Goal: Information Seeking & Learning: Learn about a topic

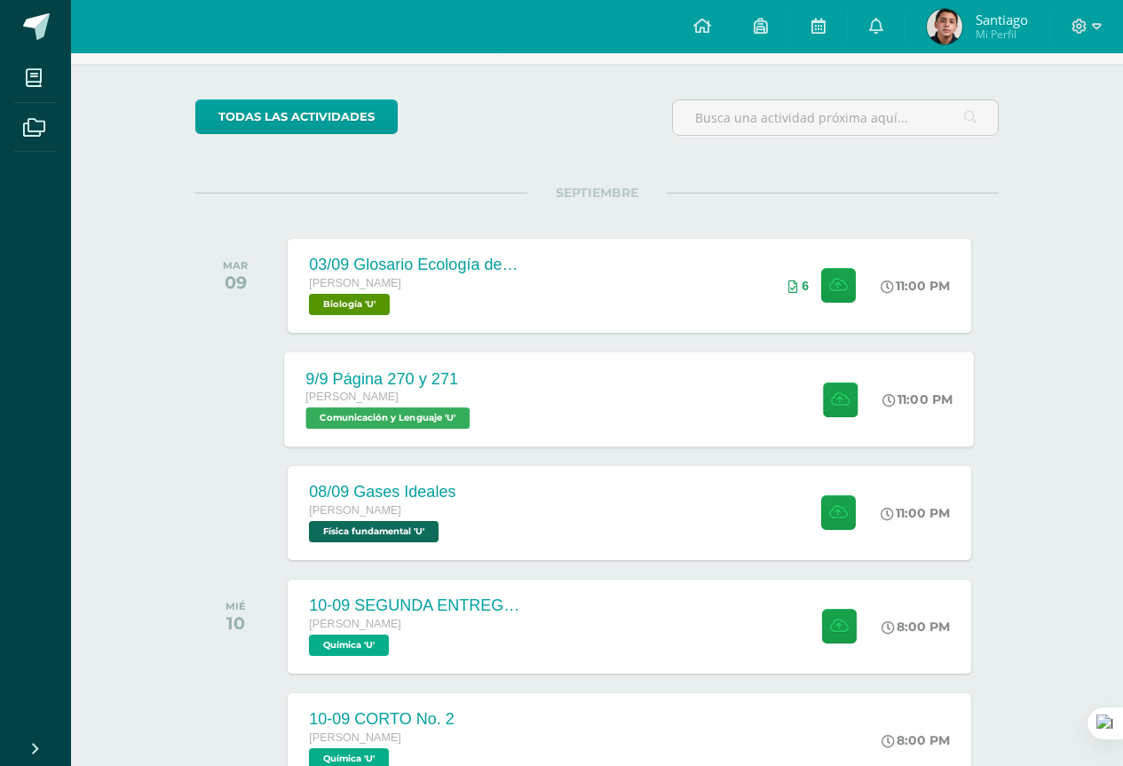
scroll to position [92, 0]
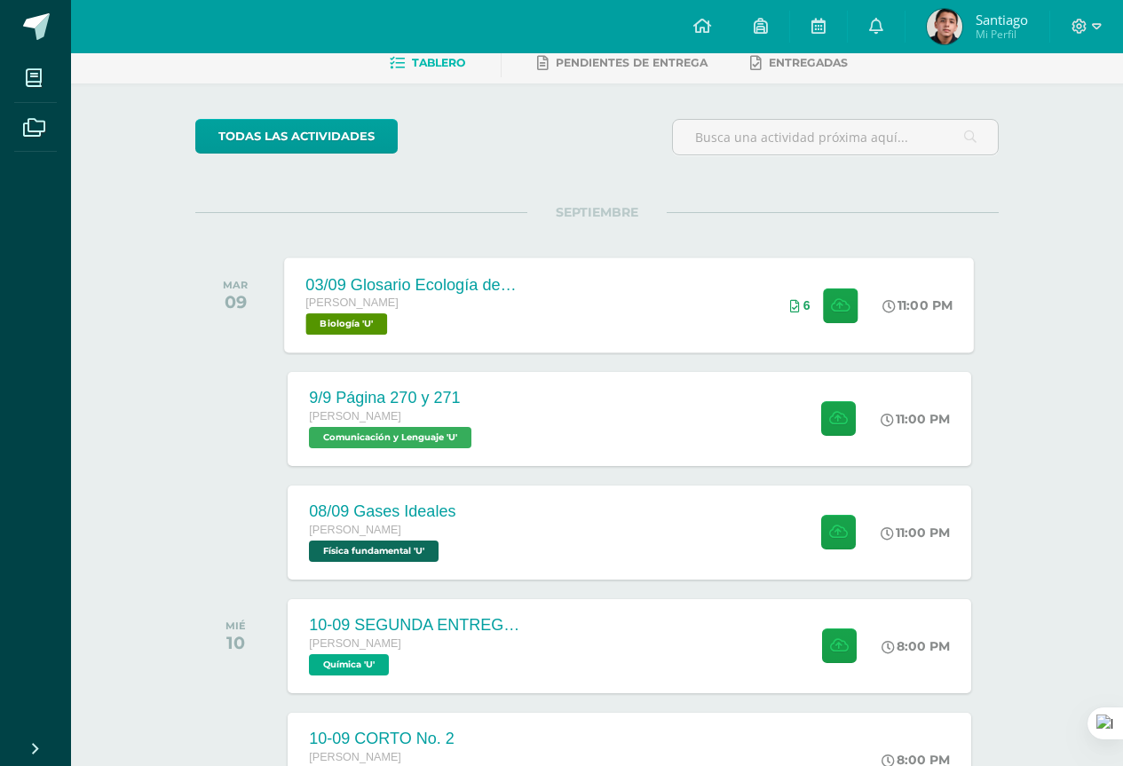
click at [432, 317] on div "[PERSON_NAME] Biología 'U'" at bounding box center [413, 314] width 215 height 41
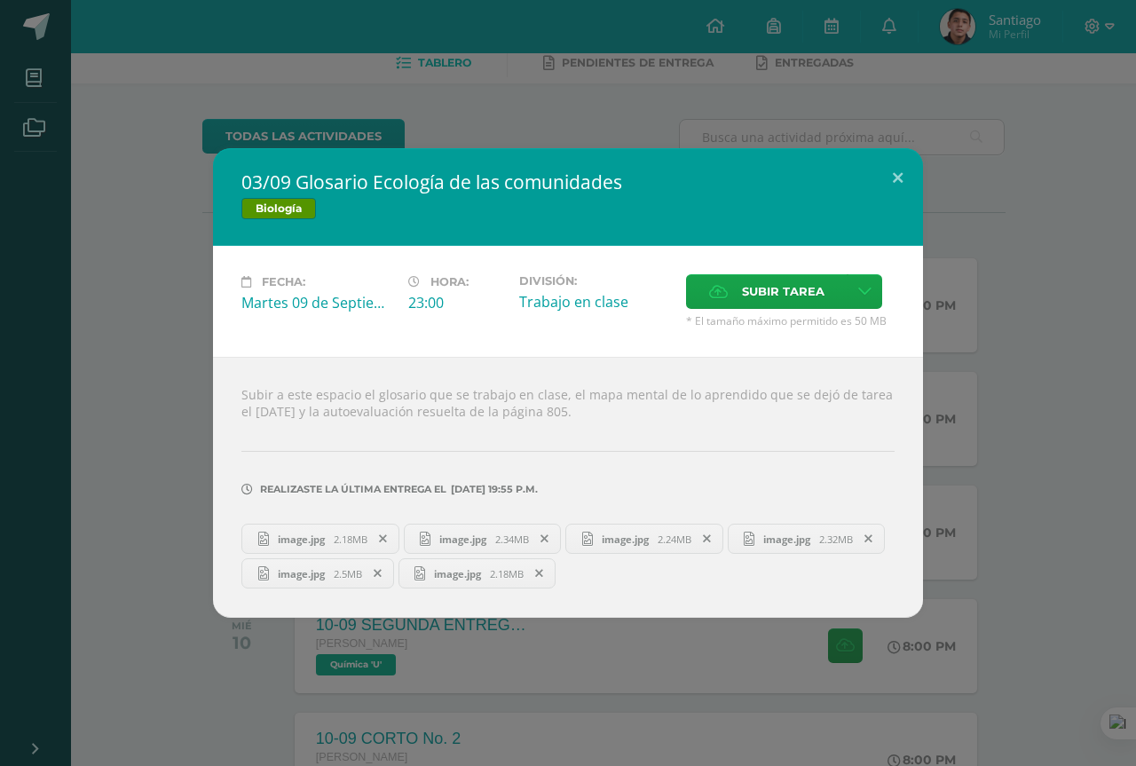
click at [1076, 443] on div "03/09 Glosario Ecología de las comunidades Biología Fecha: [DATE] Hora: 23:00 D…" at bounding box center [568, 383] width 1122 height 470
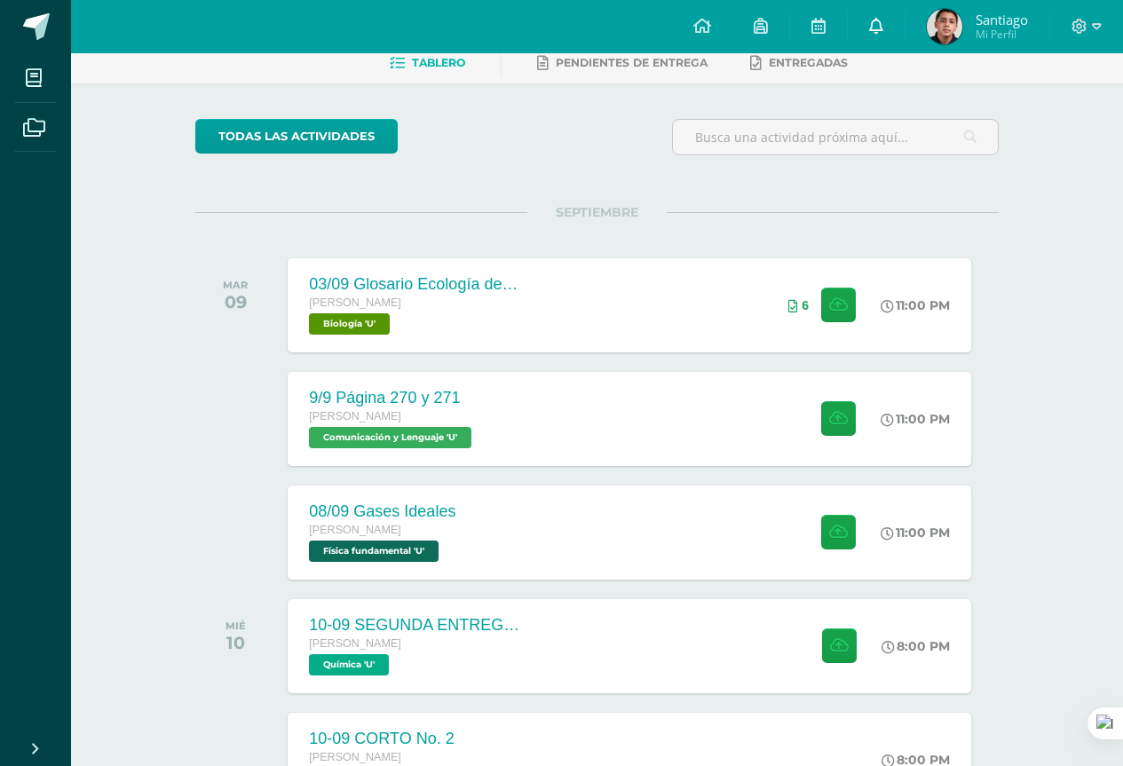
click at [884, 39] on link at bounding box center [876, 26] width 57 height 53
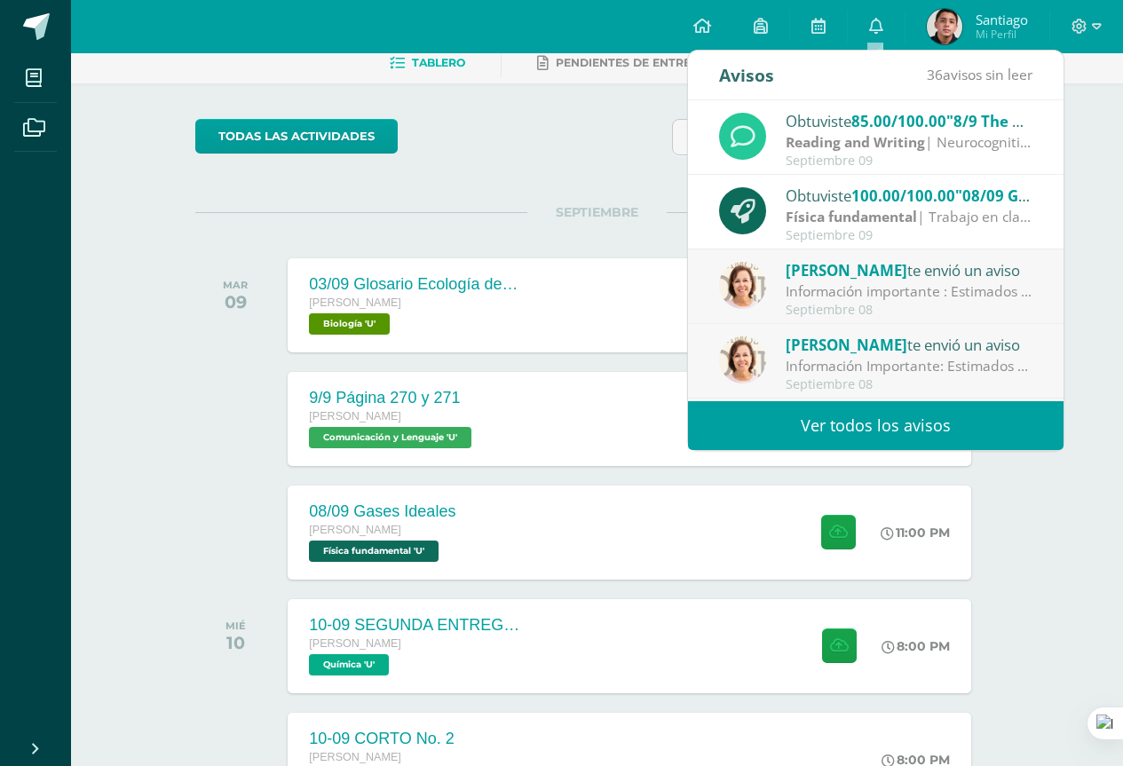
click at [935, 236] on div "Septiembre 09" at bounding box center [908, 235] width 247 height 15
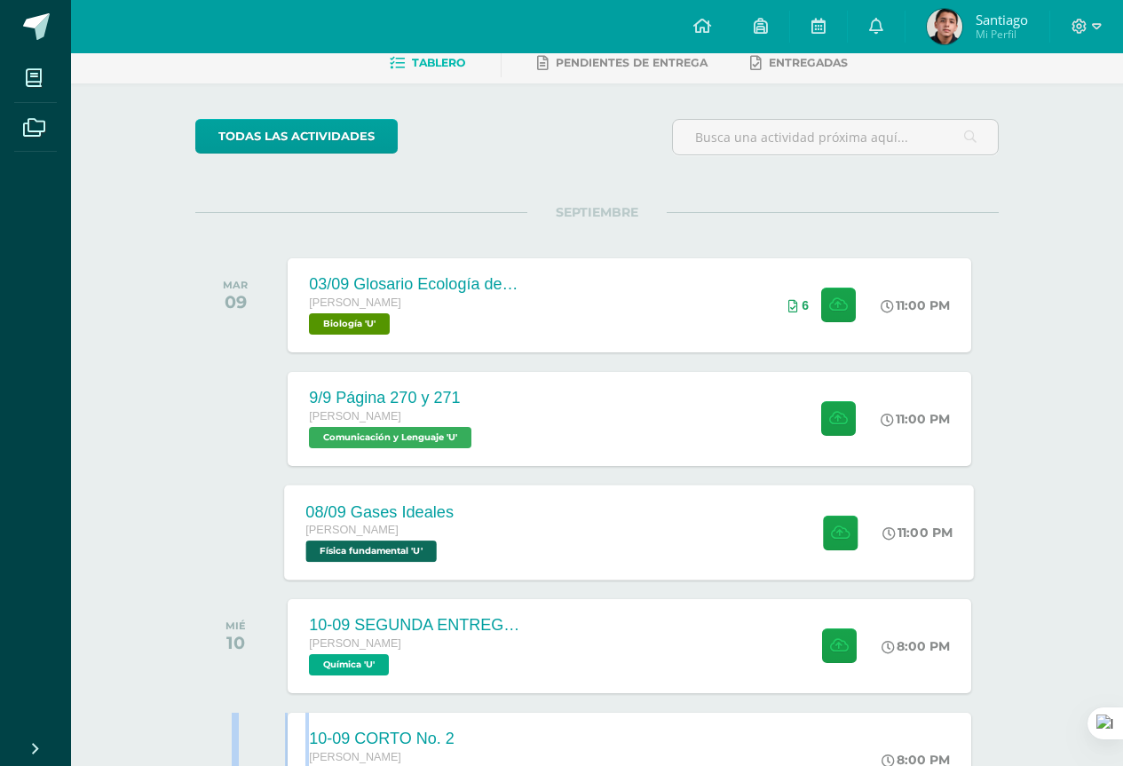
click at [679, 523] on div "08/09 Gases Ideales [PERSON_NAME] Física fundamental 'U' 11:00 PM [DATE] Gases …" at bounding box center [630, 532] width 690 height 95
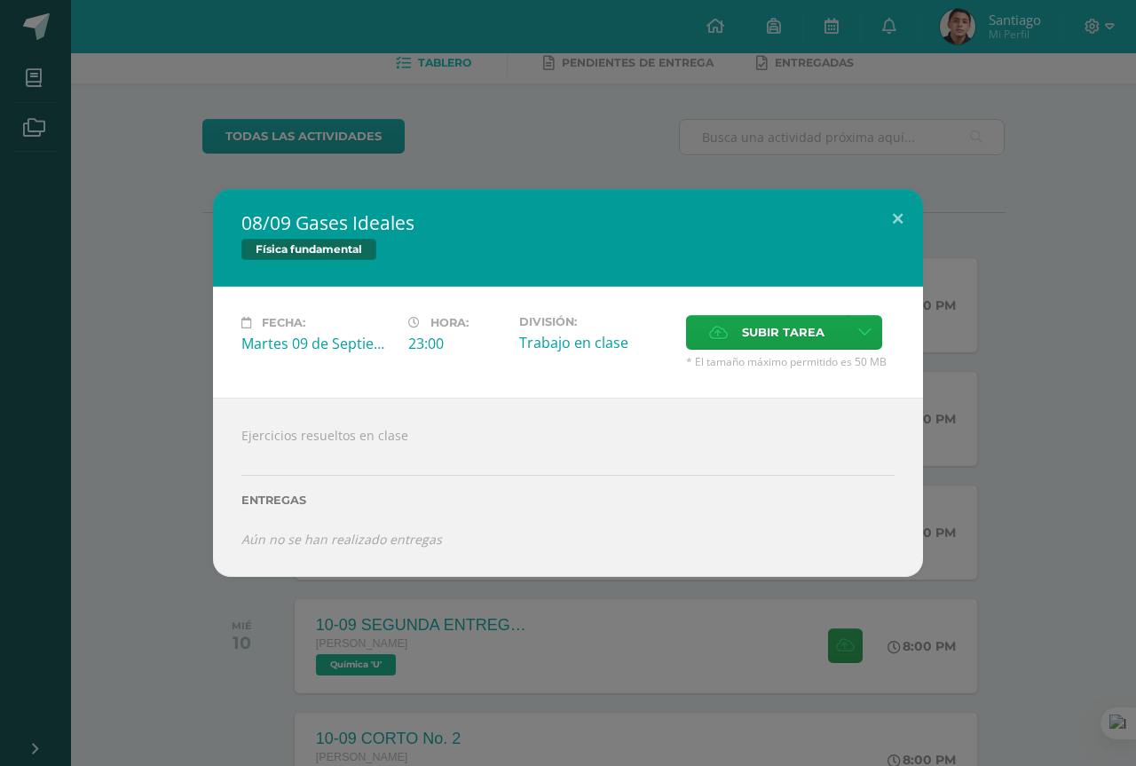
click at [1020, 527] on div "08/09 Gases Ideales Física fundamental Fecha: [DATE] Hora: 23:00 División: Subi…" at bounding box center [568, 383] width 1122 height 388
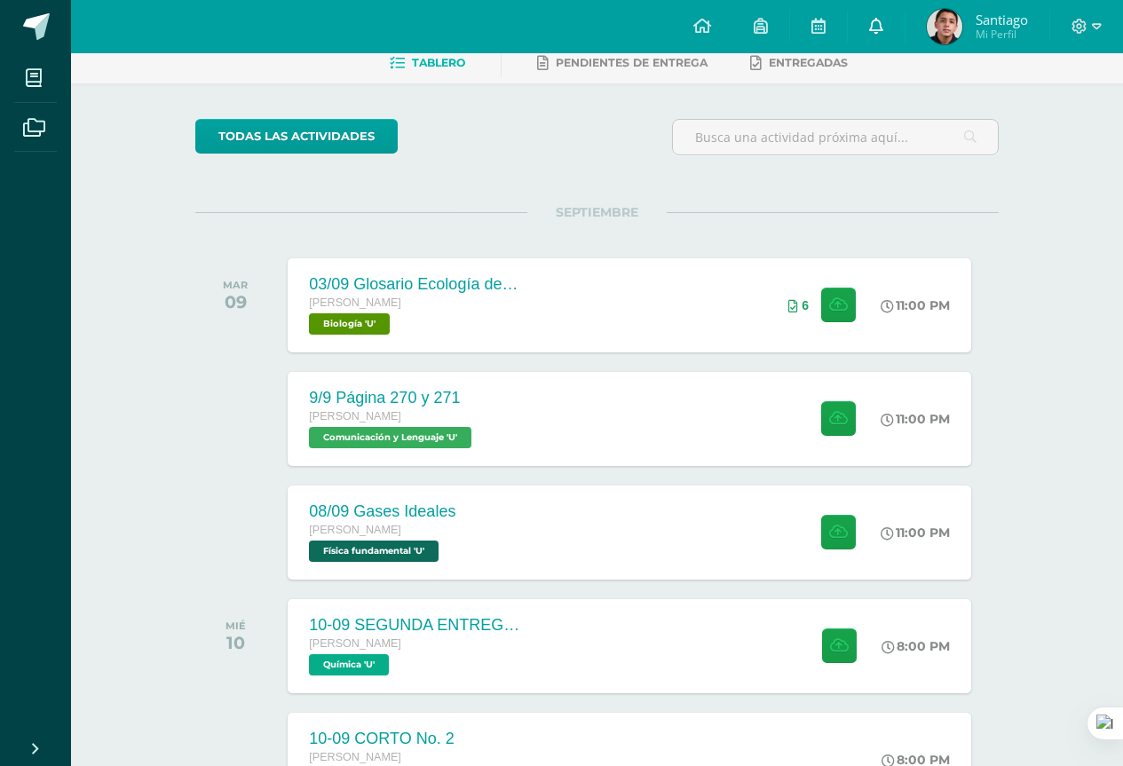
click at [884, 18] on link at bounding box center [876, 26] width 57 height 53
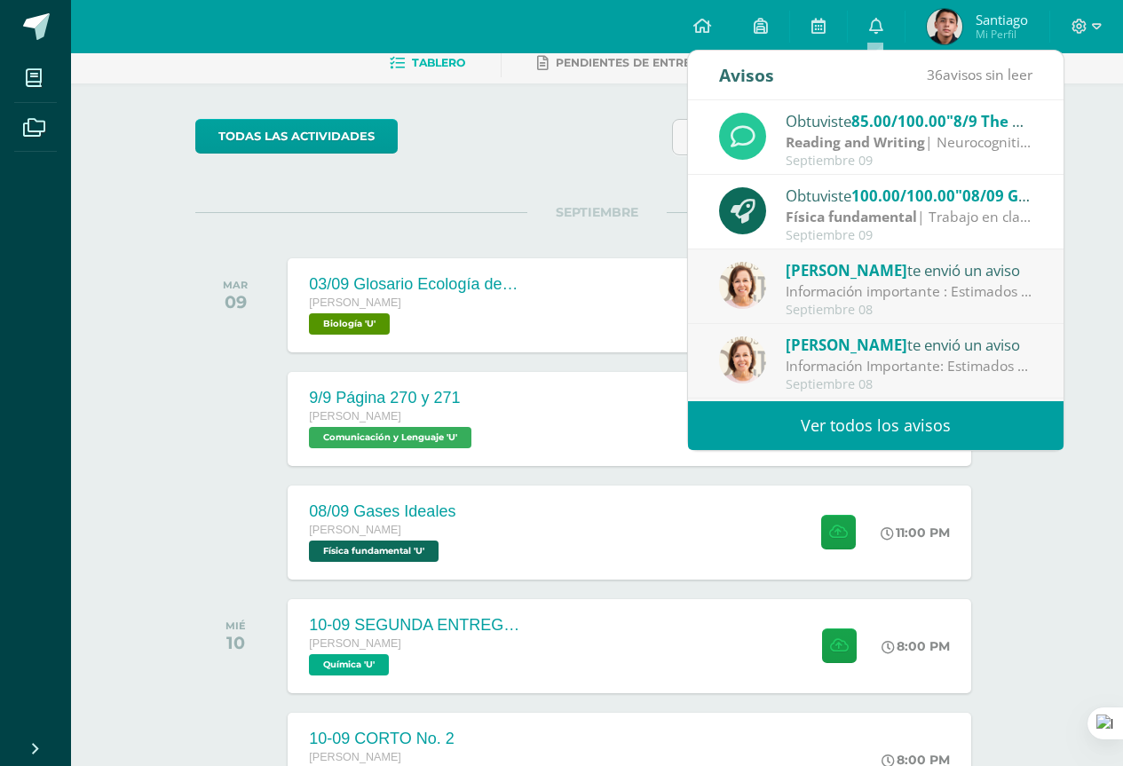
click at [913, 229] on div "Septiembre 09" at bounding box center [908, 235] width 247 height 15
